Goal: Obtain resource: Download file/media

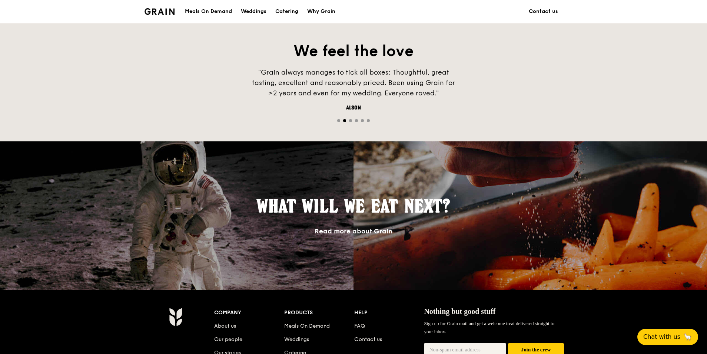
scroll to position [556, 0]
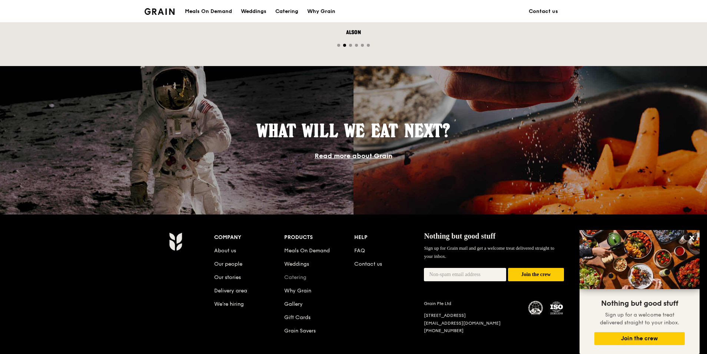
click at [298, 275] on link "Catering" at bounding box center [295, 277] width 22 height 6
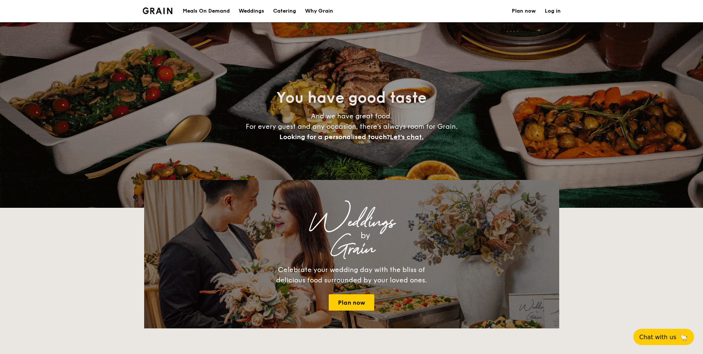
select select
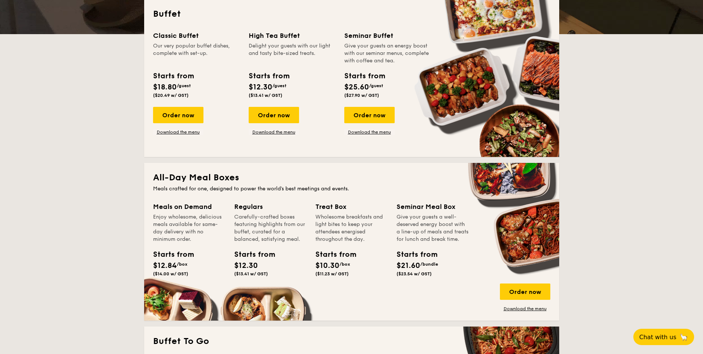
scroll to position [222, 0]
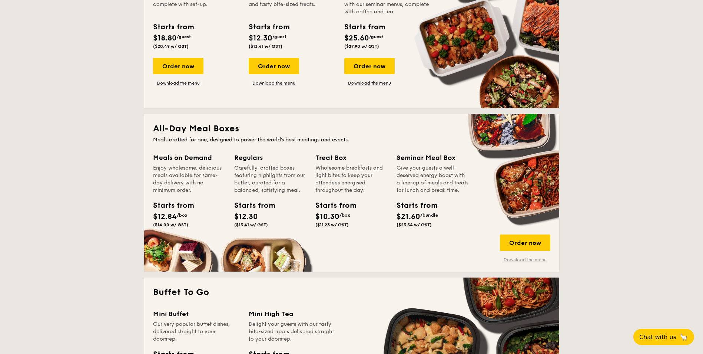
click at [521, 259] on link "Download the menu" at bounding box center [525, 260] width 50 height 6
